Goal: Ask a question

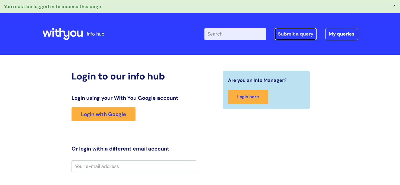
click at [292, 36] on link "Submit a query" at bounding box center [296, 34] width 42 height 12
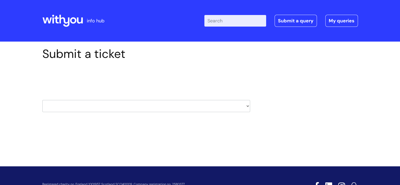
click at [48, 21] on icon at bounding box center [46, 20] width 9 height 6
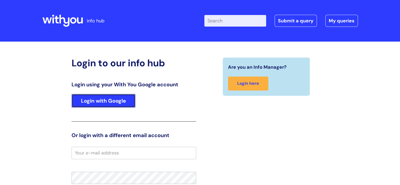
click at [94, 103] on link "Login with Google" at bounding box center [104, 101] width 64 height 14
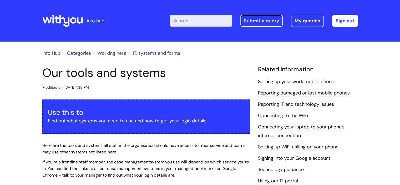
click at [252, 19] on link "Submit a query" at bounding box center [262, 21] width 42 height 12
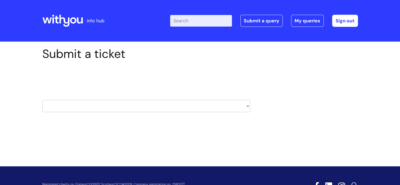
click at [86, 108] on select "HR / People IT and Support Clinical Drug Alerts Finance Accounts Data Support T…" at bounding box center [146, 106] width 208 height 12
select select "systems"
click at [42, 100] on select "HR / People IT and Support Clinical Drug Alerts Finance Accounts Data Support T…" at bounding box center [146, 106] width 208 height 12
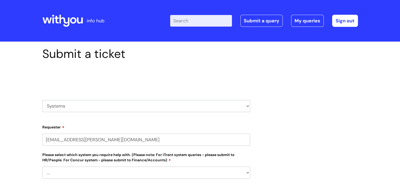
drag, startPoint x: 0, startPoint y: 0, endPoint x: 72, endPoint y: 108, distance: 130.2
click at [72, 108] on select "HR / People IT and Support Clinical Drug Alerts Finance Accounts Data Support T…" at bounding box center [146, 106] width 208 height 12
select select "80004286533"
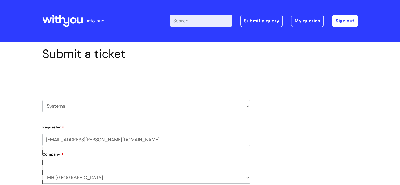
select select "it_and_support"
click at [42, 100] on select "HR / People IT and Support Clinical Drug Alerts Finance Accounts Data Support T…" at bounding box center [146, 106] width 208 height 12
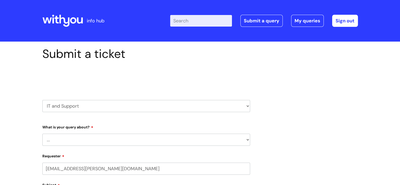
select select "80004286533"
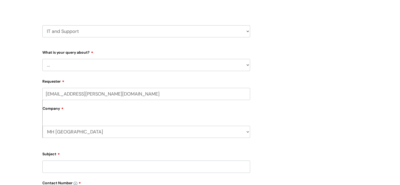
scroll to position [79, 0]
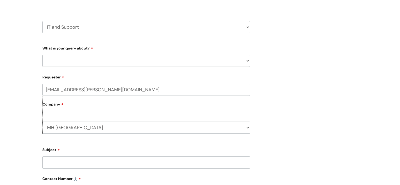
click at [56, 61] on select "... Mobile Phone Reset & MFA Accounts, Starters and Leavers IT Hardware issue I…" at bounding box center [146, 61] width 208 height 12
click at [42, 55] on select "... Mobile Phone Reset & MFA Accounts, Starters and Leavers IT Hardware issue I…" at bounding box center [146, 61] width 208 height 12
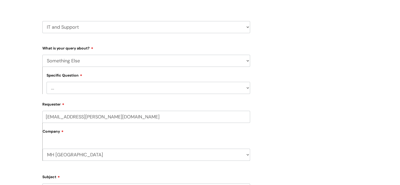
click at [78, 59] on select "... Mobile Phone Reset & MFA Accounts, Starters and Leavers IT Hardware issue I…" at bounding box center [146, 61] width 208 height 12
select select "System/software"
click at [42, 55] on select "... Mobile Phone Reset & MFA Accounts, Starters and Leavers IT Hardware issue I…" at bounding box center [146, 61] width 208 height 12
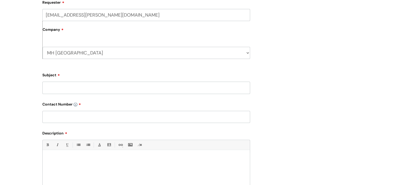
scroll to position [184, 0]
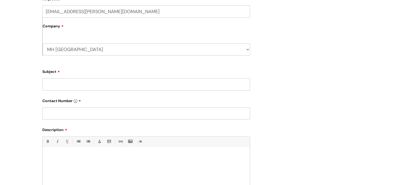
click at [54, 81] on input "Subject" at bounding box center [146, 84] width 208 height 12
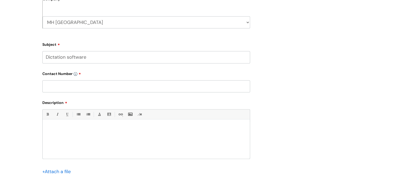
scroll to position [237, 0]
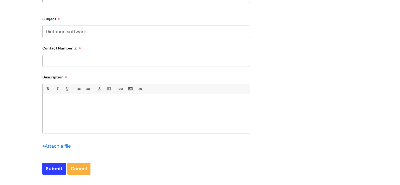
type input "Dictation software"
click at [59, 103] on p at bounding box center [147, 103] width 200 height 5
click at [57, 113] on p "I currenlt have a staff memvber who has" at bounding box center [147, 112] width 200 height 5
click at [111, 112] on p "I currently have a staff member who has" at bounding box center [147, 112] width 200 height 5
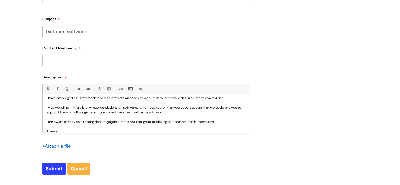
scroll to position [34, 0]
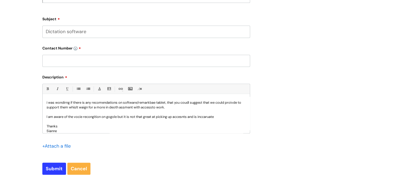
drag, startPoint x: 242, startPoint y: 132, endPoint x: 239, endPoint y: 195, distance: 63.0
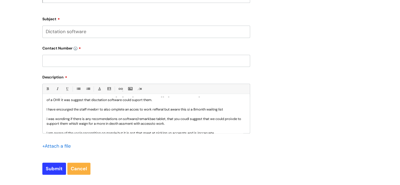
scroll to position [0, 0]
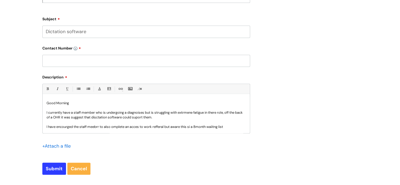
click at [134, 113] on p "I currently have a staff member who is undergoing a diagnoises but is strugglin…" at bounding box center [147, 114] width 200 height 9
click at [188, 113] on p "I currently have a staff member who is undergoing a diagnoises but is strugglin…" at bounding box center [147, 114] width 200 height 9
click at [211, 114] on p "I currently have a staff member who is undergoing a diagnosis but is struggling…" at bounding box center [147, 114] width 200 height 9
click at [93, 117] on p "I currently have a staff member who is undergoing a diagnosis but is struggling…" at bounding box center [147, 114] width 200 height 9
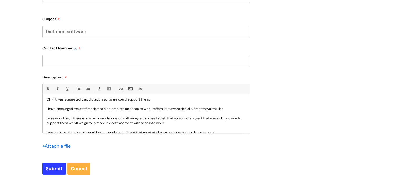
scroll to position [26, 0]
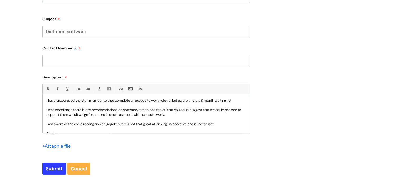
click at [49, 109] on p "i was wondirng if there is any recomendations on software/remarkbae tablet, tha…" at bounding box center [147, 112] width 200 height 9
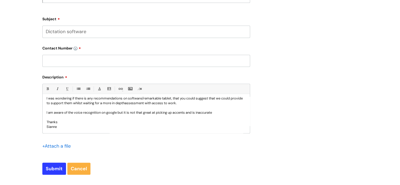
click at [67, 66] on input "text" at bounding box center [146, 61] width 208 height 12
type input "NA"
click at [53, 167] on input "Submit" at bounding box center [54, 169] width 24 height 12
click at [51, 169] on input "Submit" at bounding box center [54, 169] width 24 height 12
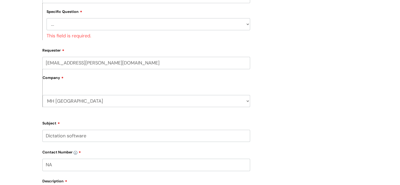
scroll to position [141, 0]
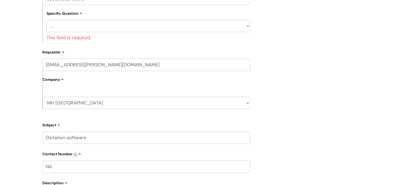
click at [73, 24] on select "... Halo PCMIS Iaptus NHS Email CJSM Email Mitel Another System Google (Workspa…" at bounding box center [149, 26] width 204 height 12
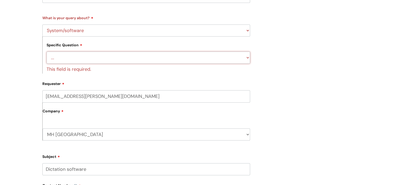
scroll to position [62, 0]
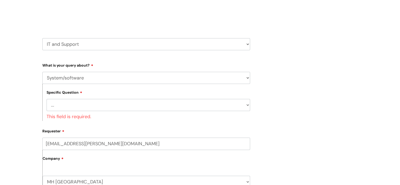
click at [81, 82] on select "... Mobile Phone Reset & MFA Accounts, Starters and Leavers IT Hardware issue I…" at bounding box center [146, 78] width 208 height 12
select select "Something Else"
click at [42, 72] on select "... Mobile Phone Reset & MFA Accounts, Starters and Leavers IT Hardware issue I…" at bounding box center [146, 78] width 208 height 12
click at [73, 106] on select "... My problem is not listed" at bounding box center [149, 105] width 204 height 12
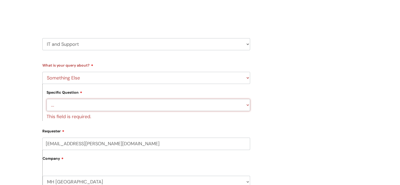
select select "My problem is not listed"
click at [47, 99] on select "... My problem is not listed" at bounding box center [149, 105] width 204 height 12
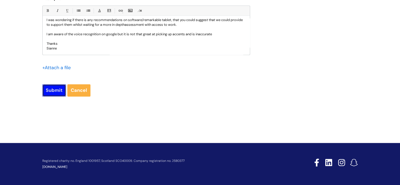
click at [59, 92] on input "Submit" at bounding box center [54, 90] width 24 height 12
type input "Please Wait..."
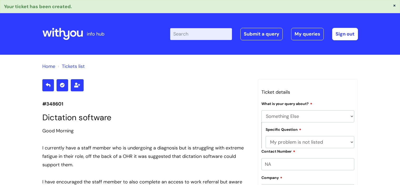
select select "Something Else"
select select "My problem is not listed"
